Goal: Task Accomplishment & Management: Complete application form

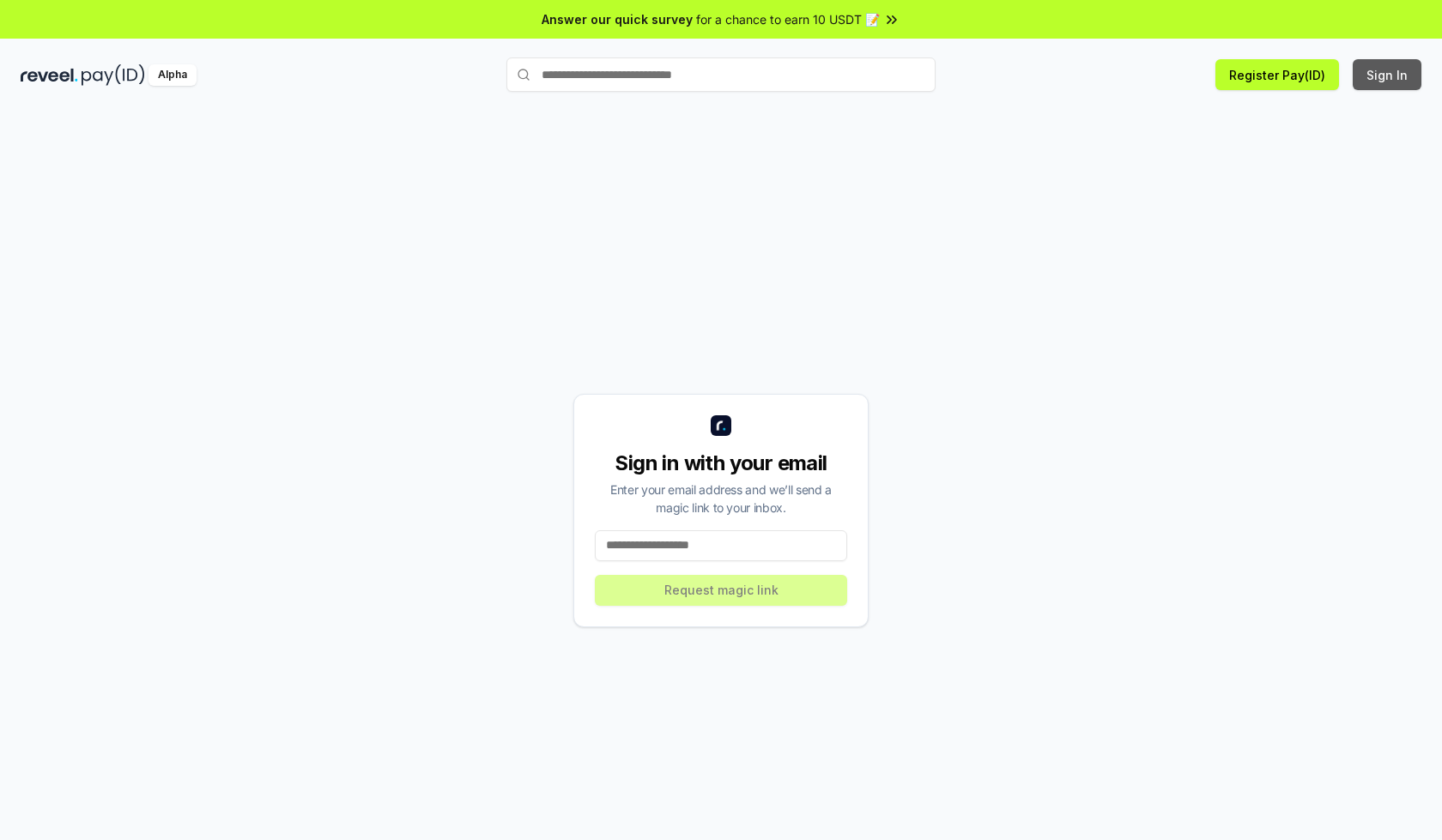
click at [1388, 74] on button "Sign In" at bounding box center [1386, 74] width 68 height 31
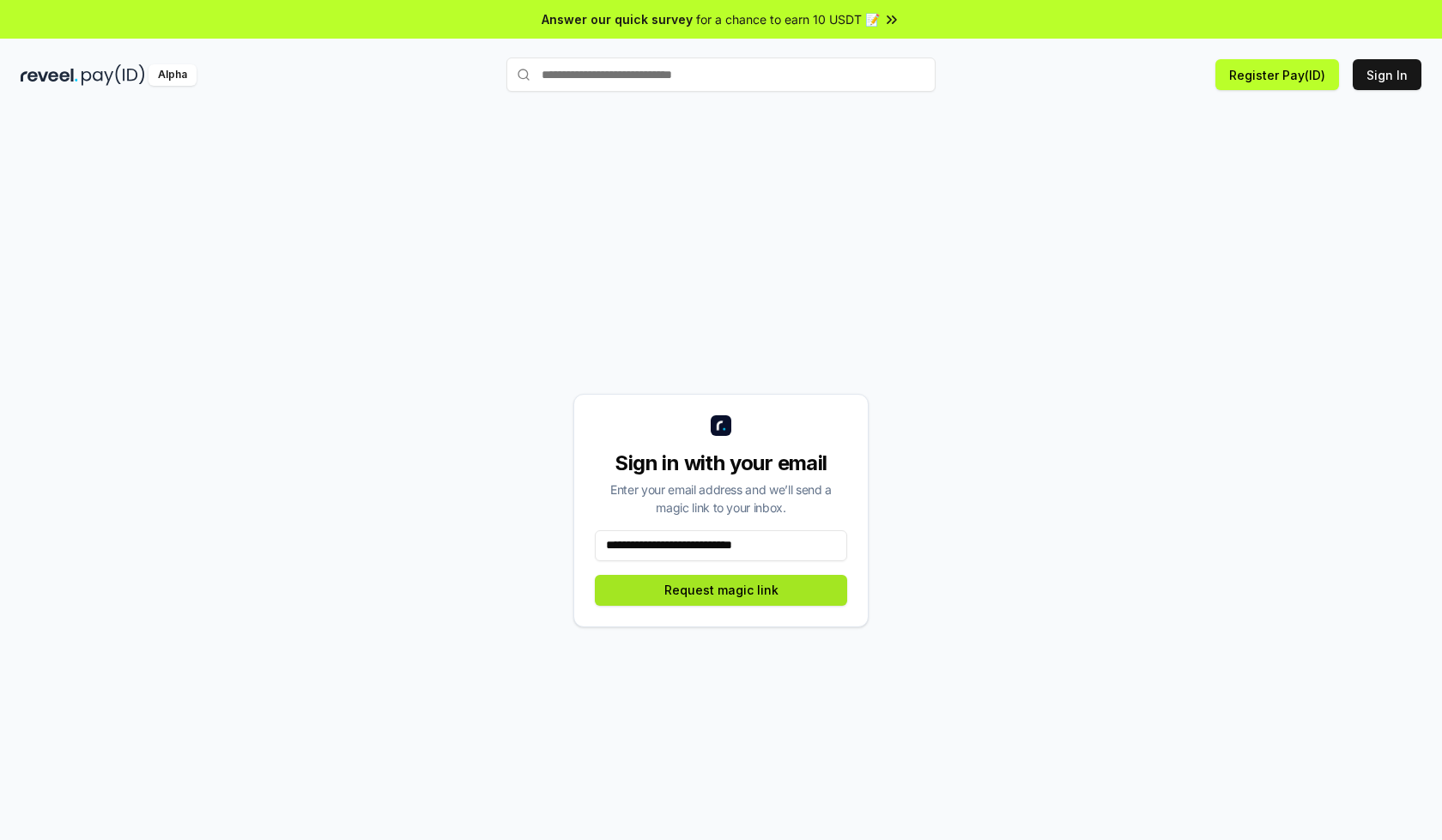
type input "**********"
click at [721, 589] on button "Request magic link" at bounding box center [721, 590] width 253 height 31
